Goal: Task Accomplishment & Management: Use online tool/utility

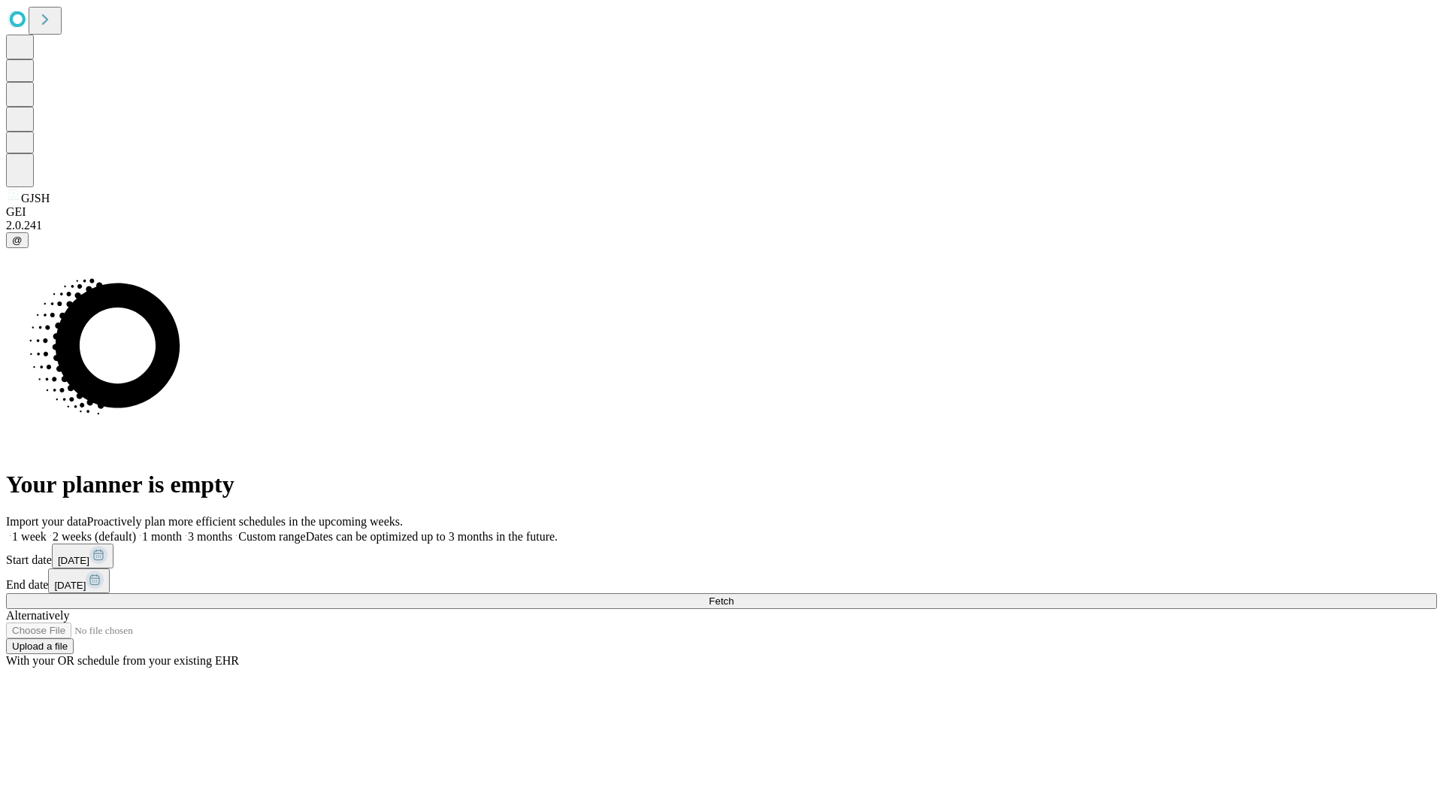
click at [734, 595] on span "Fetch" at bounding box center [721, 600] width 25 height 11
